Goal: Task Accomplishment & Management: Manage account settings

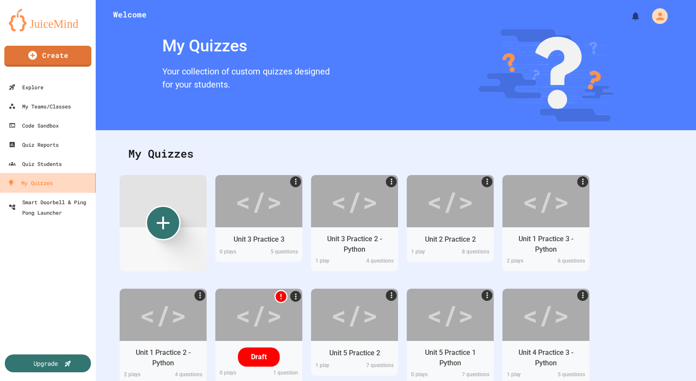
click at [56, 181] on link "My Quizzes" at bounding box center [48, 183] width 99 height 20
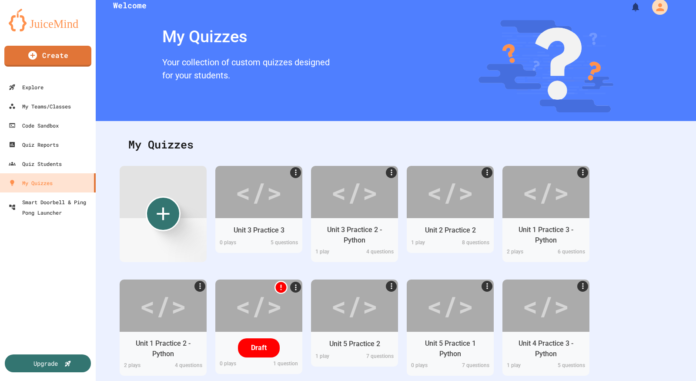
scroll to position [44, 0]
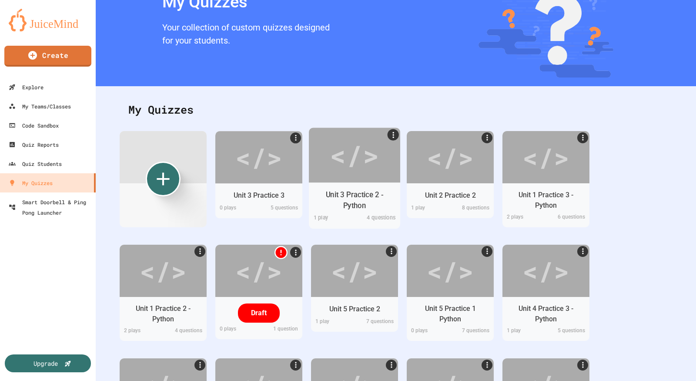
click at [348, 157] on div "</>" at bounding box center [354, 154] width 49 height 41
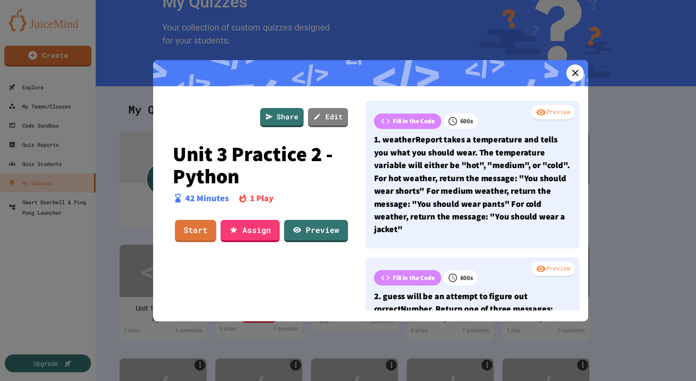
click at [247, 197] on div "1 Play" at bounding box center [256, 197] width 36 height 13
click at [569, 74] on icon at bounding box center [575, 73] width 13 height 13
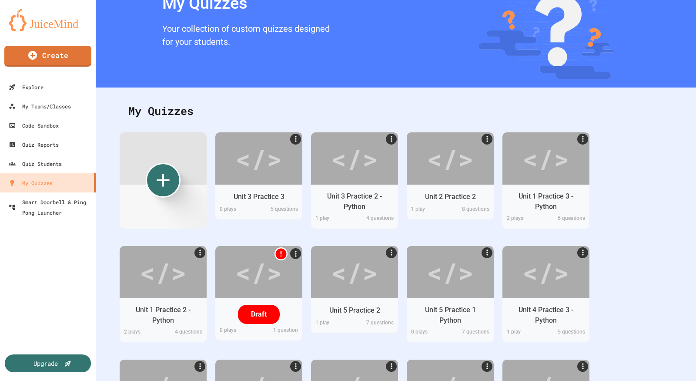
scroll to position [93, 0]
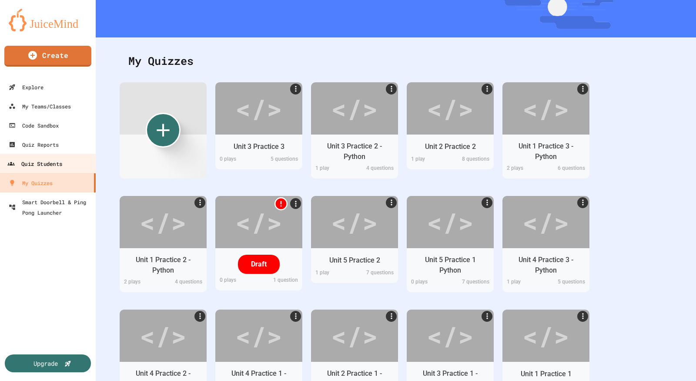
click at [53, 161] on div "Quiz Students" at bounding box center [34, 163] width 55 height 11
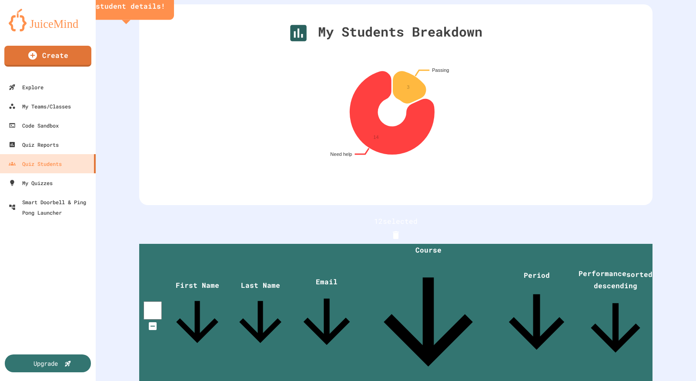
scroll to position [42, 0]
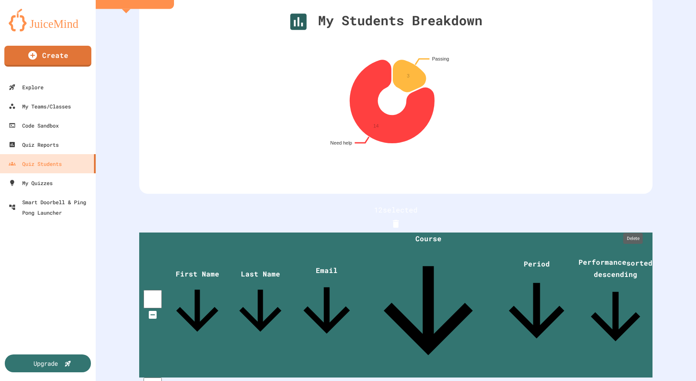
click at [401, 218] on icon "Delete" at bounding box center [396, 223] width 10 height 10
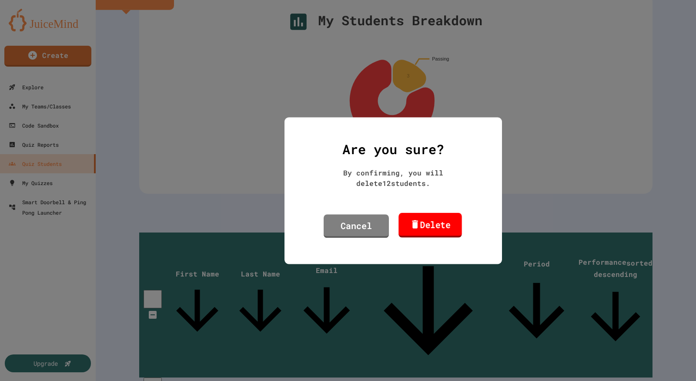
click at [447, 218] on link "Delete" at bounding box center [430, 224] width 63 height 25
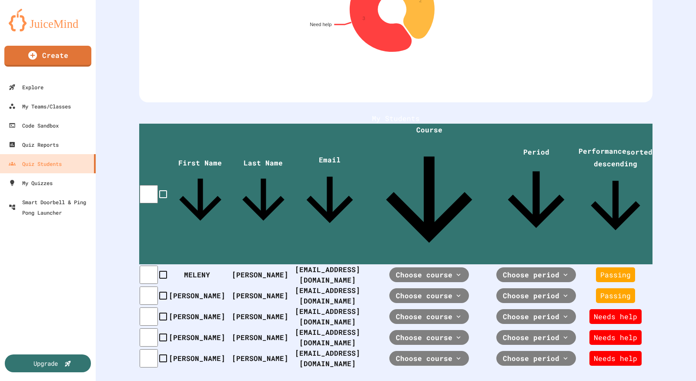
scroll to position [133, 0]
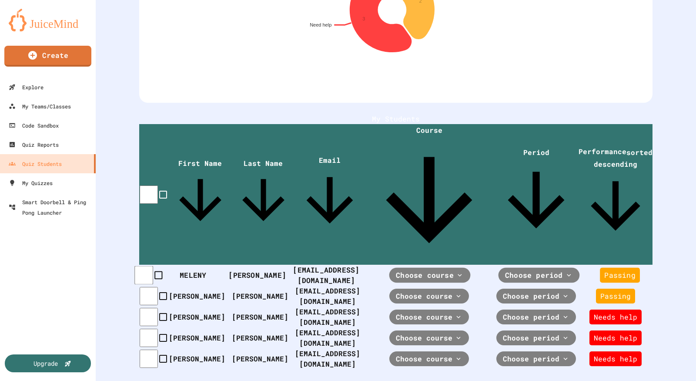
click at [184, 270] on div "MELENY" at bounding box center [196, 275] width 64 height 10
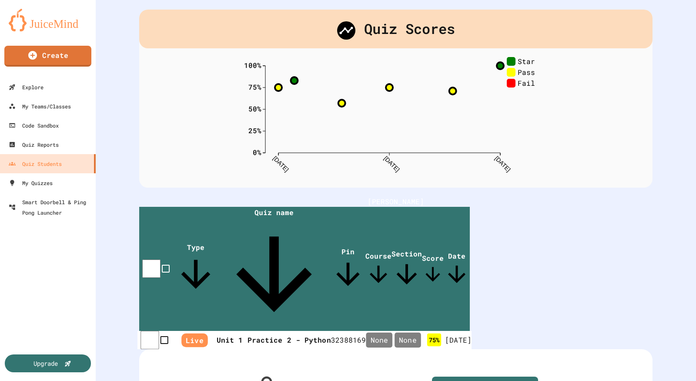
scroll to position [66, 0]
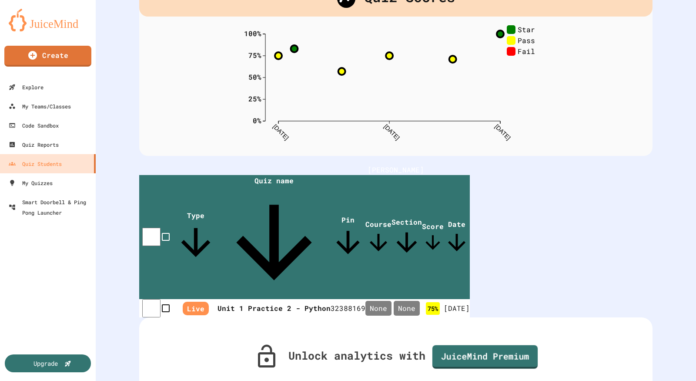
click at [375, 345] on span "Unlock analytics with JuiceMind Premium" at bounding box center [413, 356] width 250 height 23
click at [489, 343] on link "JuiceMind Premium" at bounding box center [484, 355] width 103 height 25
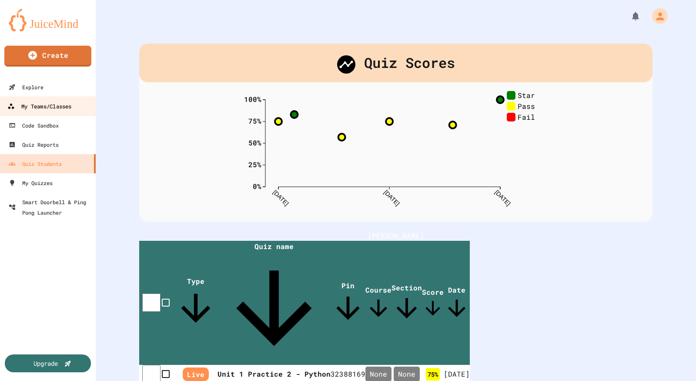
click at [64, 108] on div "My Teams/Classes" at bounding box center [39, 106] width 64 height 11
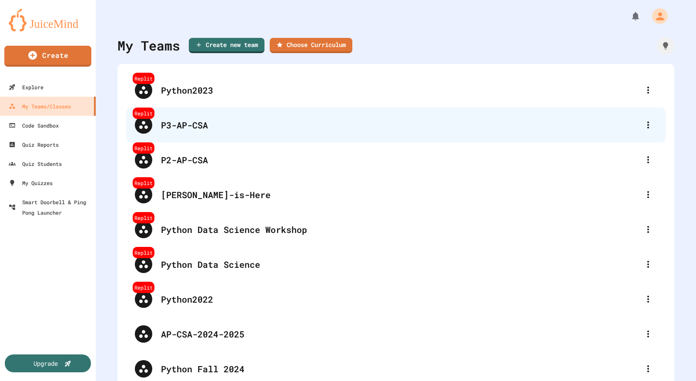
scroll to position [125, 0]
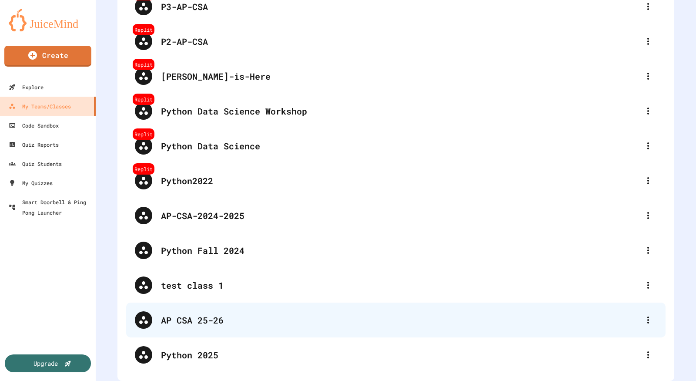
click at [228, 316] on div "AP CSA 25-26" at bounding box center [400, 319] width 479 height 13
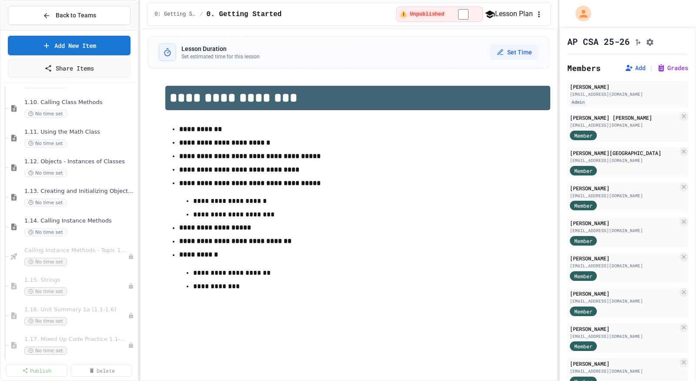
scroll to position [490, 0]
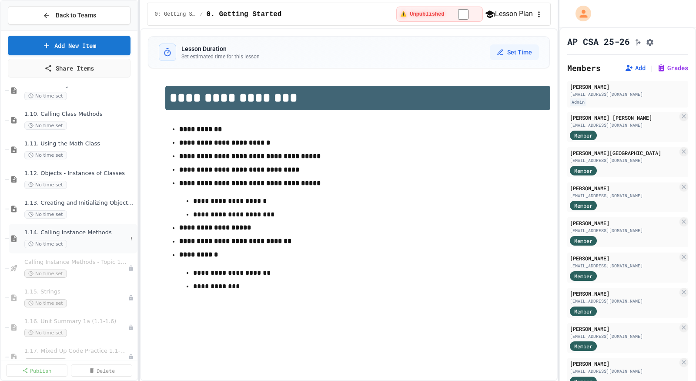
click at [97, 230] on span "1.14. Calling Instance Methods" at bounding box center [75, 232] width 103 height 7
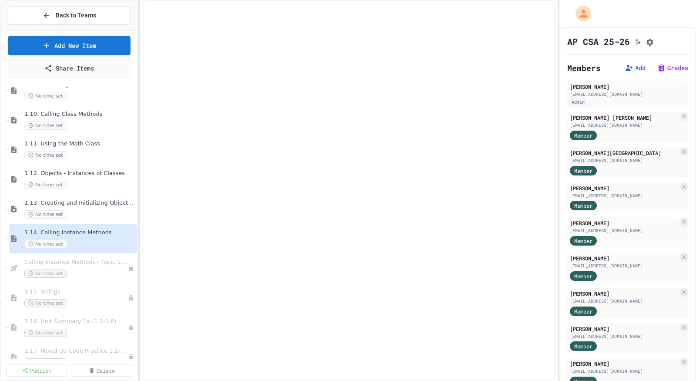
select select "***"
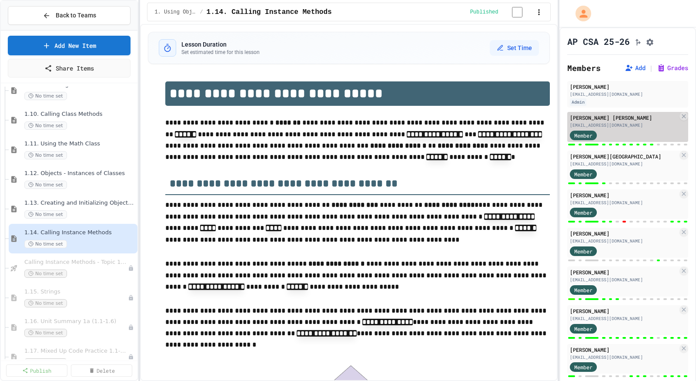
click at [612, 134] on div "Member" at bounding box center [592, 134] width 44 height 11
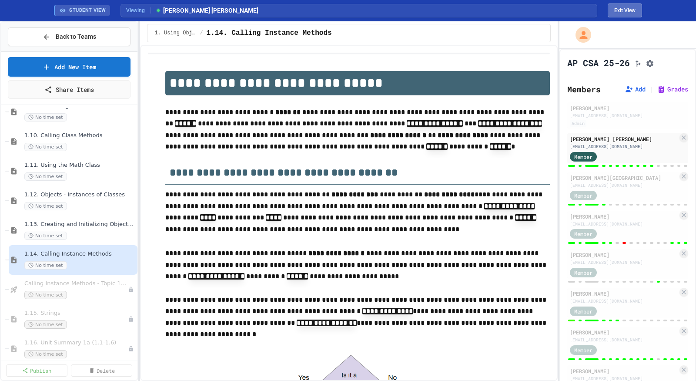
click at [632, 13] on button "Exit View" at bounding box center [625, 10] width 34 height 14
select select "***"
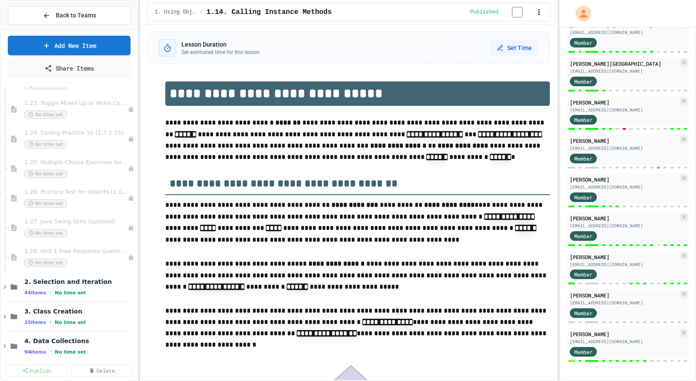
scroll to position [947, 0]
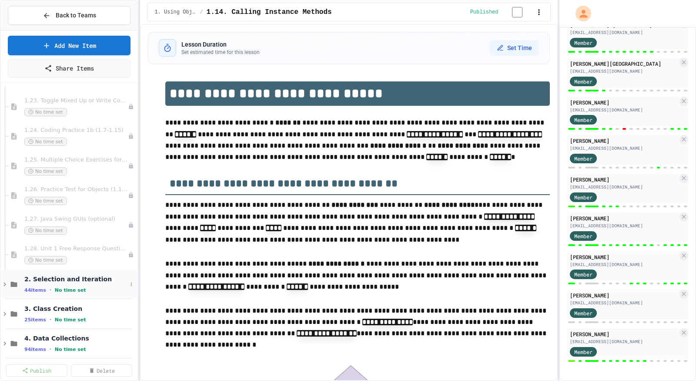
click at [2, 280] on icon at bounding box center [5, 284] width 8 height 8
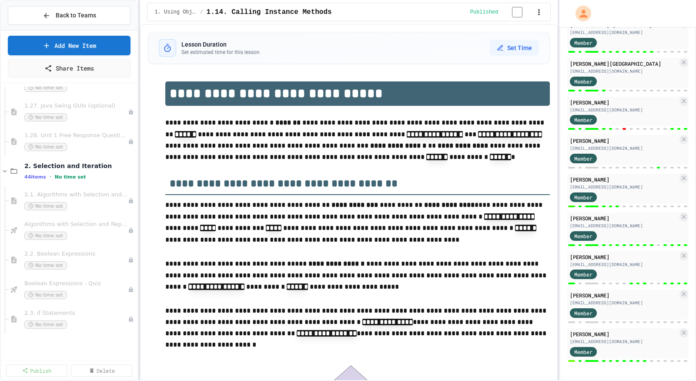
scroll to position [1098, 0]
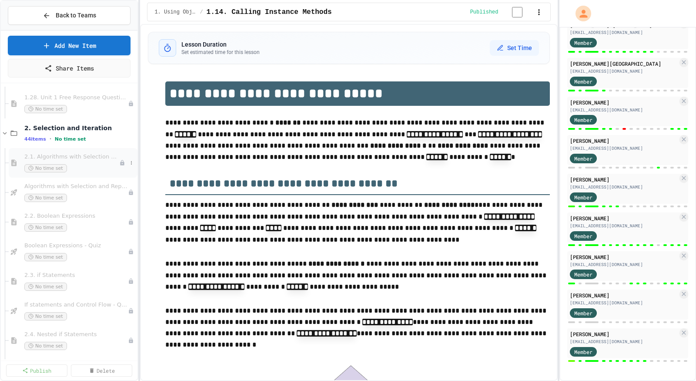
click at [80, 155] on span "2.1. Algorithms with Selection and Repetition" at bounding box center [71, 156] width 95 height 7
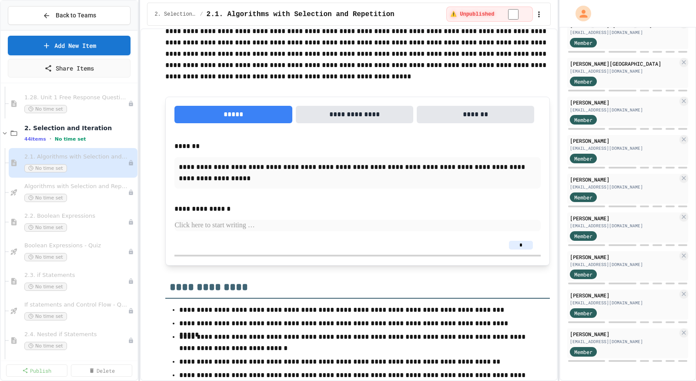
scroll to position [2199, 0]
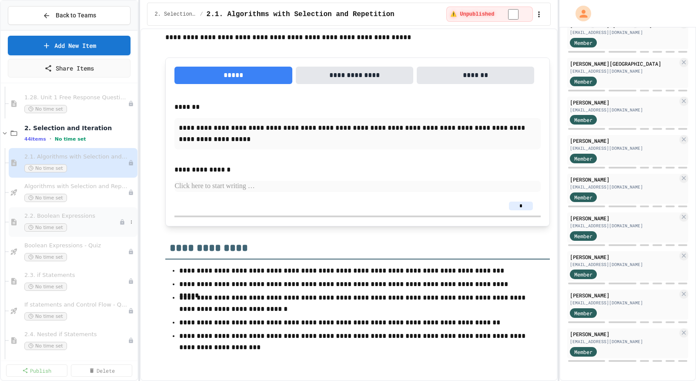
click at [84, 225] on div "No time set" at bounding box center [71, 227] width 95 height 8
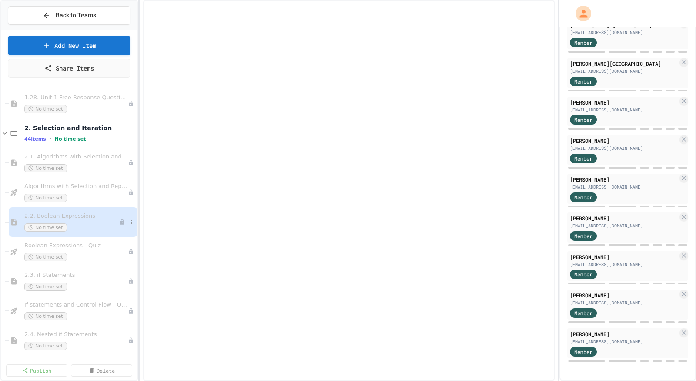
type textarea "*"
select select "***"
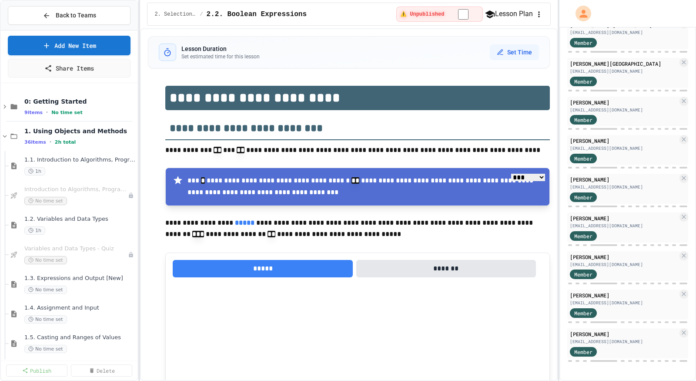
type textarea "*"
select select "***"
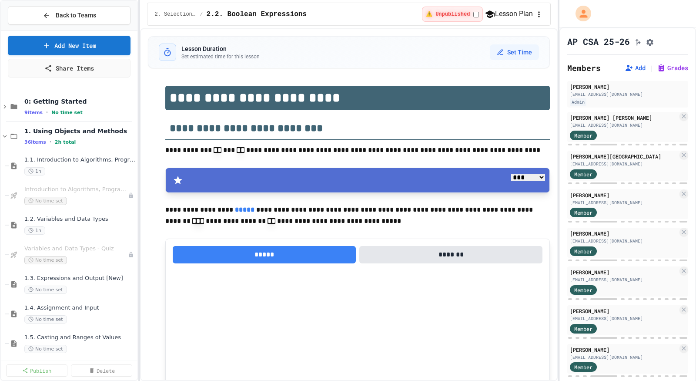
type textarea "*"
